Goal: Information Seeking & Learning: Compare options

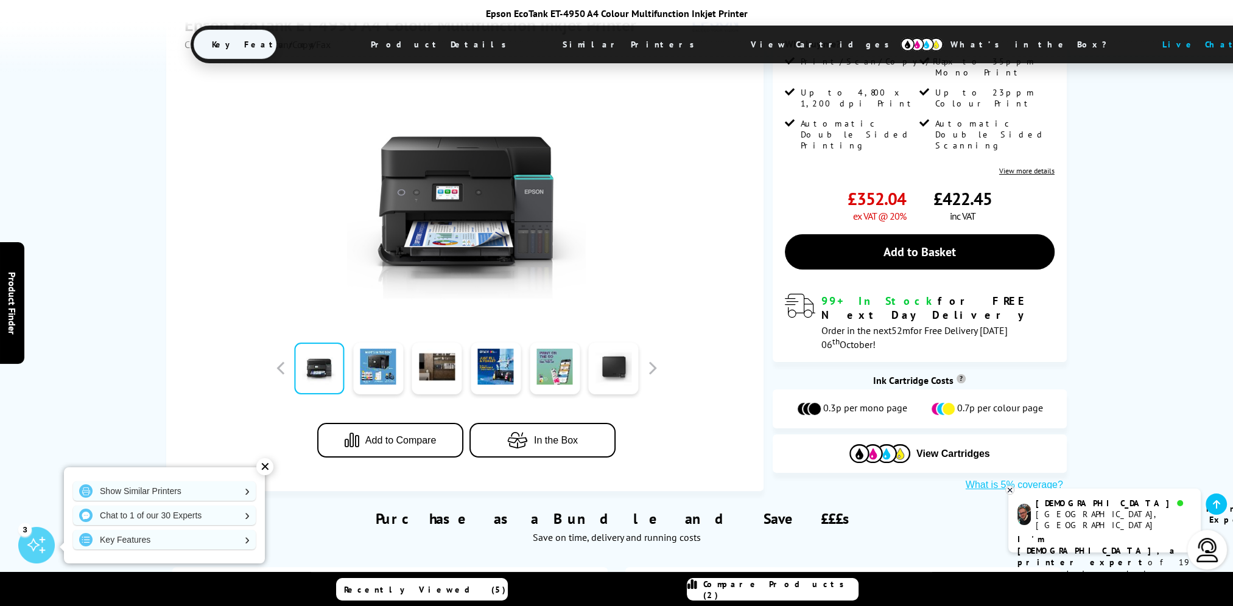
click at [424, 435] on span "Add to Compare" at bounding box center [400, 440] width 71 height 11
click at [747, 591] on span "Compare Products (3)" at bounding box center [780, 590] width 155 height 22
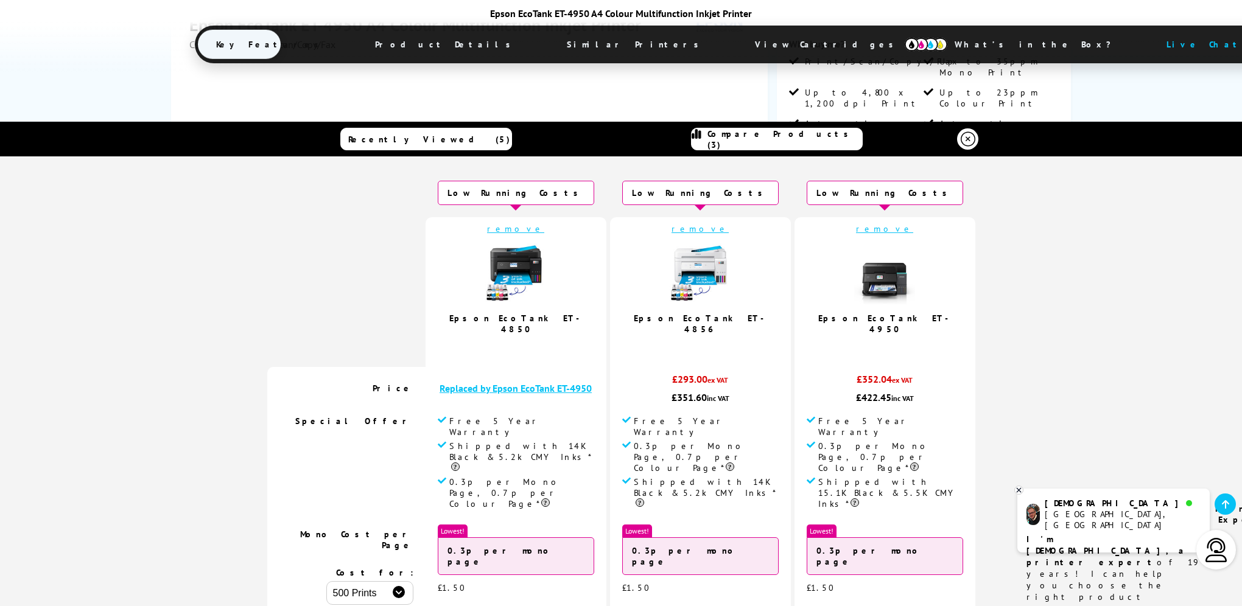
click at [1076, 534] on b "I'm [DEMOGRAPHIC_DATA], a printer expert" at bounding box center [1106, 551] width 161 height 34
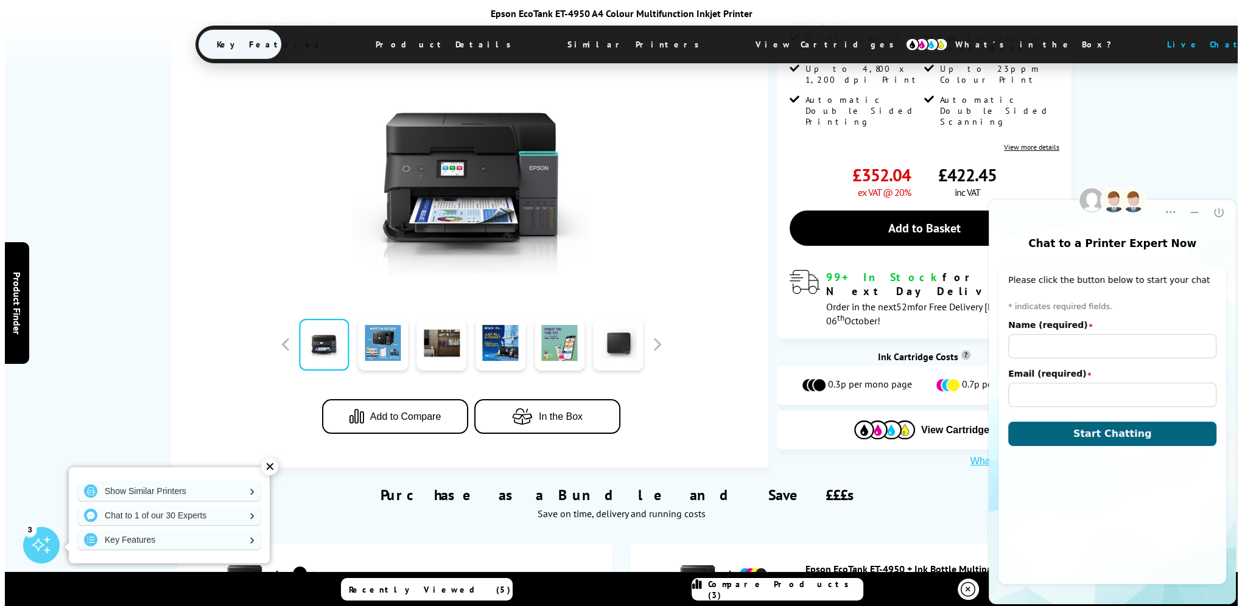
scroll to position [365, 0]
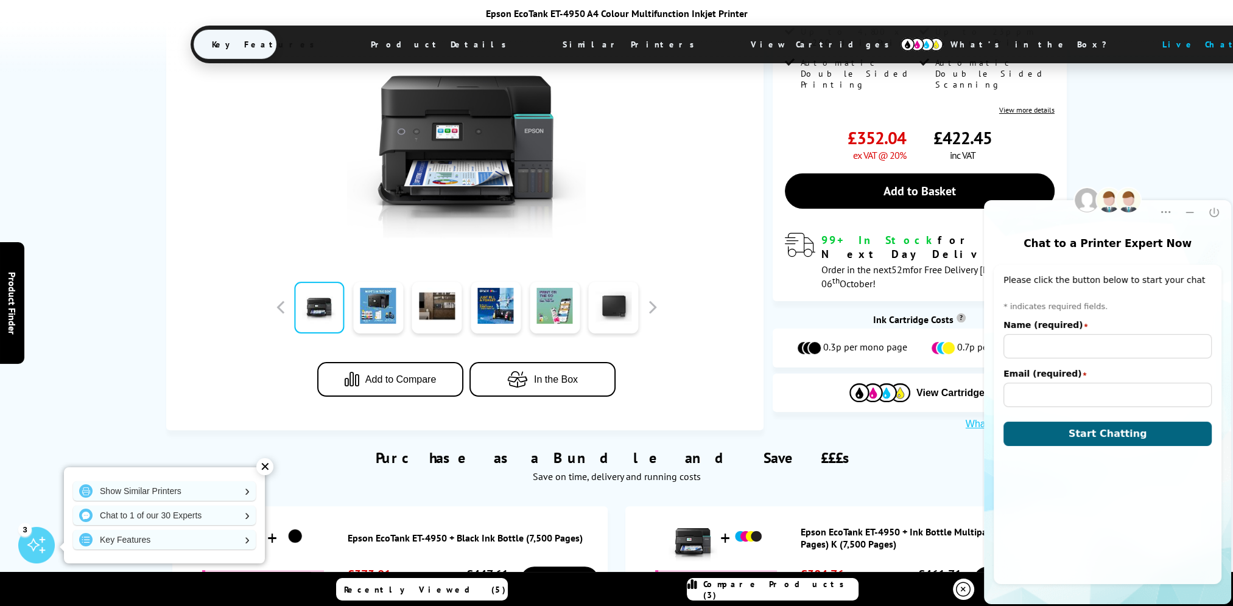
click at [412, 362] on button "Add to Compare" at bounding box center [390, 379] width 146 height 35
click at [697, 588] on icon at bounding box center [692, 590] width 10 height 22
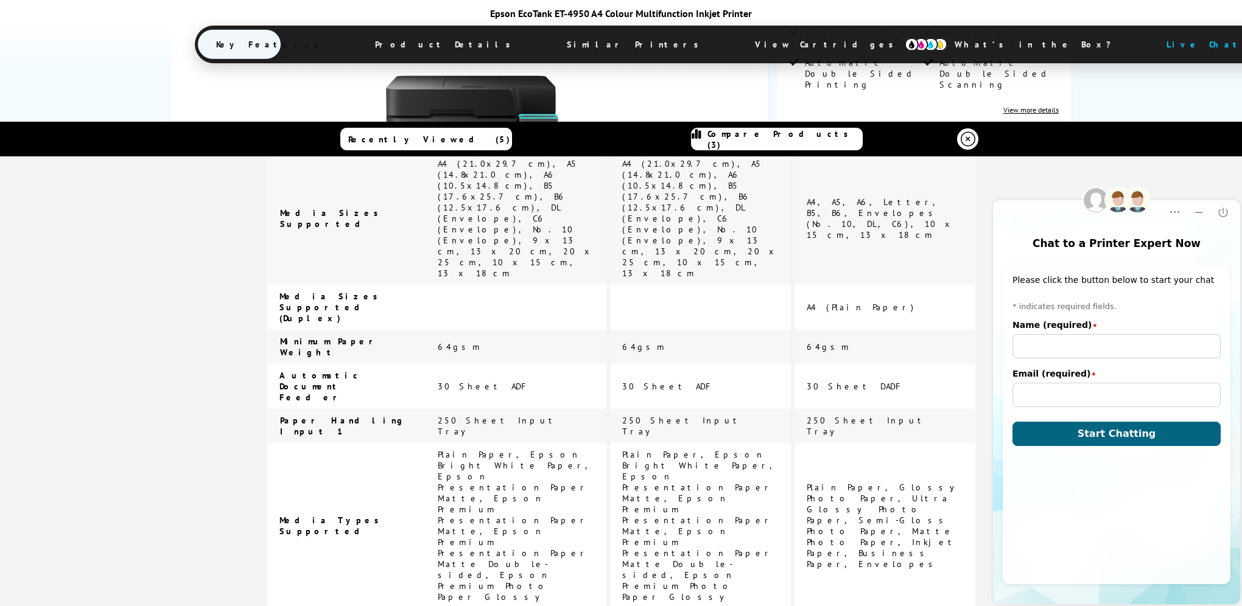
scroll to position [2269, 0]
